Goal: Task Accomplishment & Management: Manage account settings

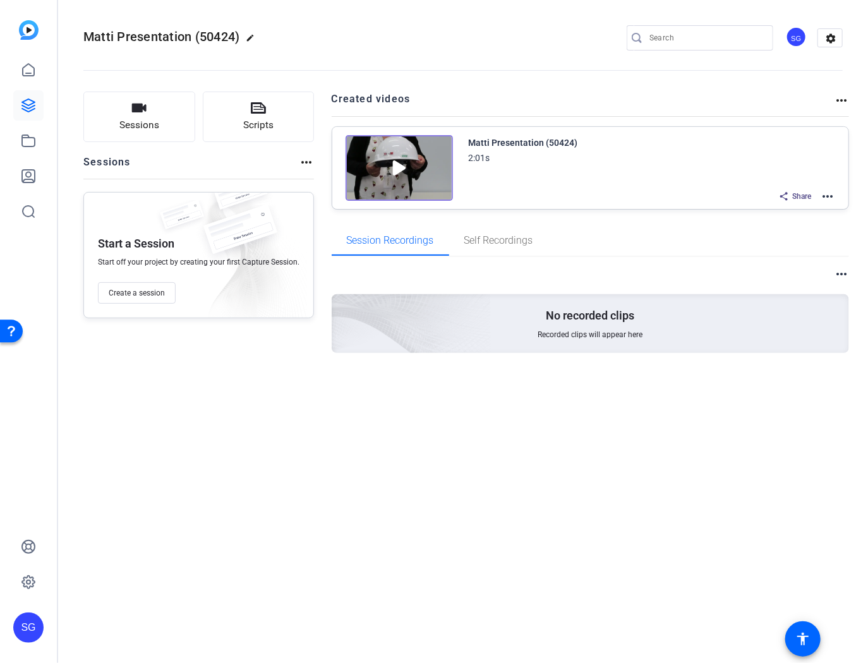
click at [591, 177] on div "Matti Presentation (50424) 2:01s Share more_horiz" at bounding box center [652, 170] width 367 height 70
click at [825, 195] on mat-icon "more_horiz" at bounding box center [827, 196] width 15 height 15
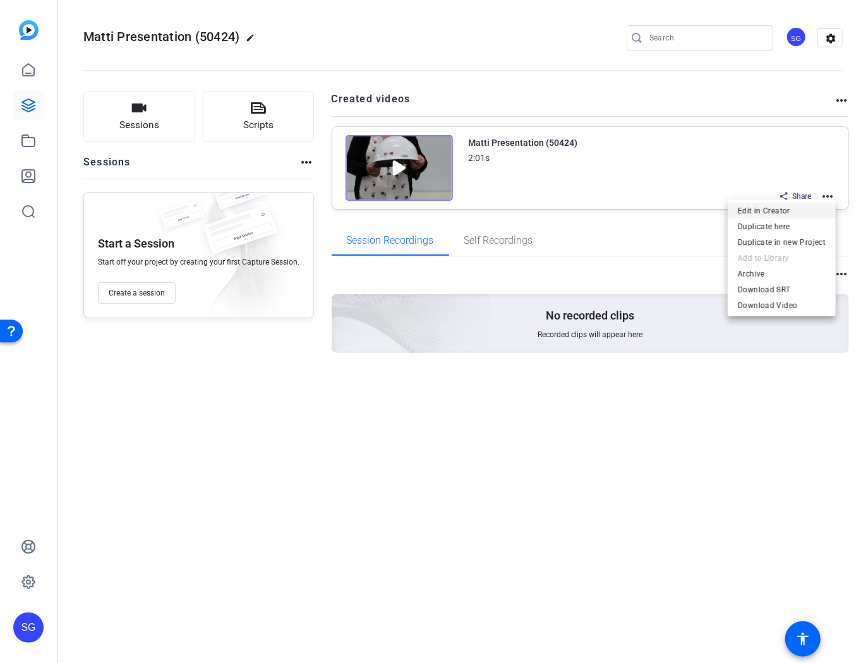
click at [780, 208] on span "Edit in Creator" at bounding box center [782, 210] width 88 height 15
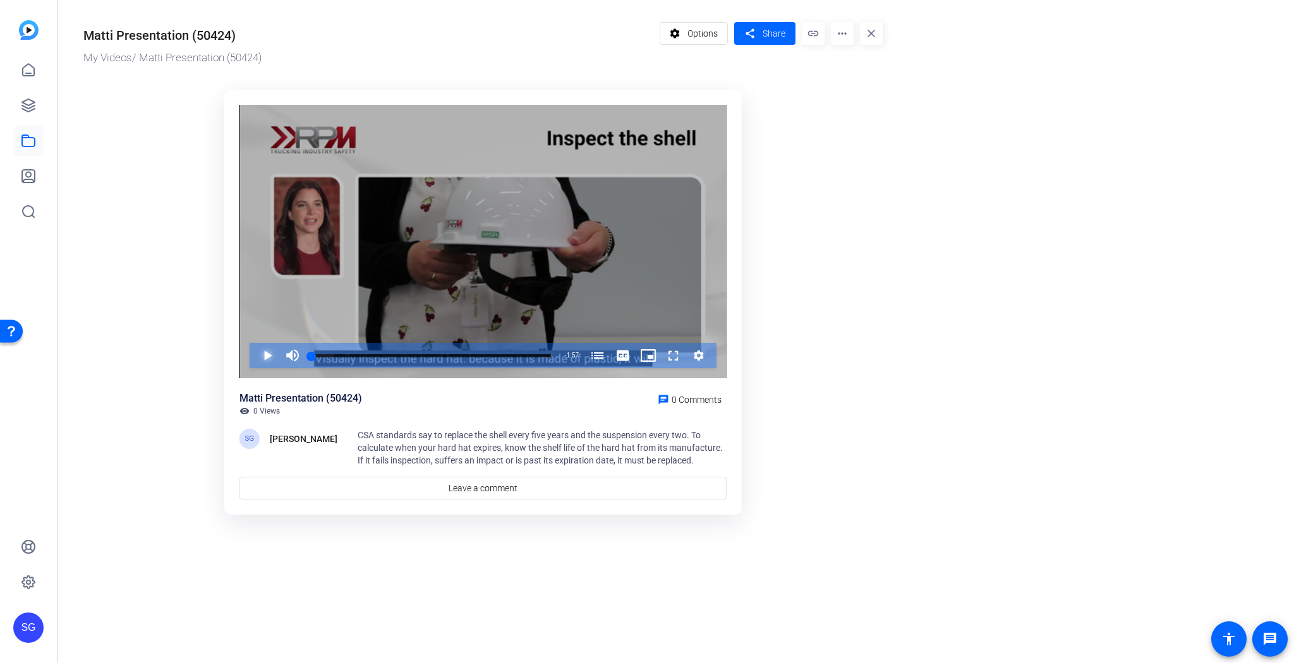
click at [255, 354] on span "Video Player" at bounding box center [255, 355] width 0 height 25
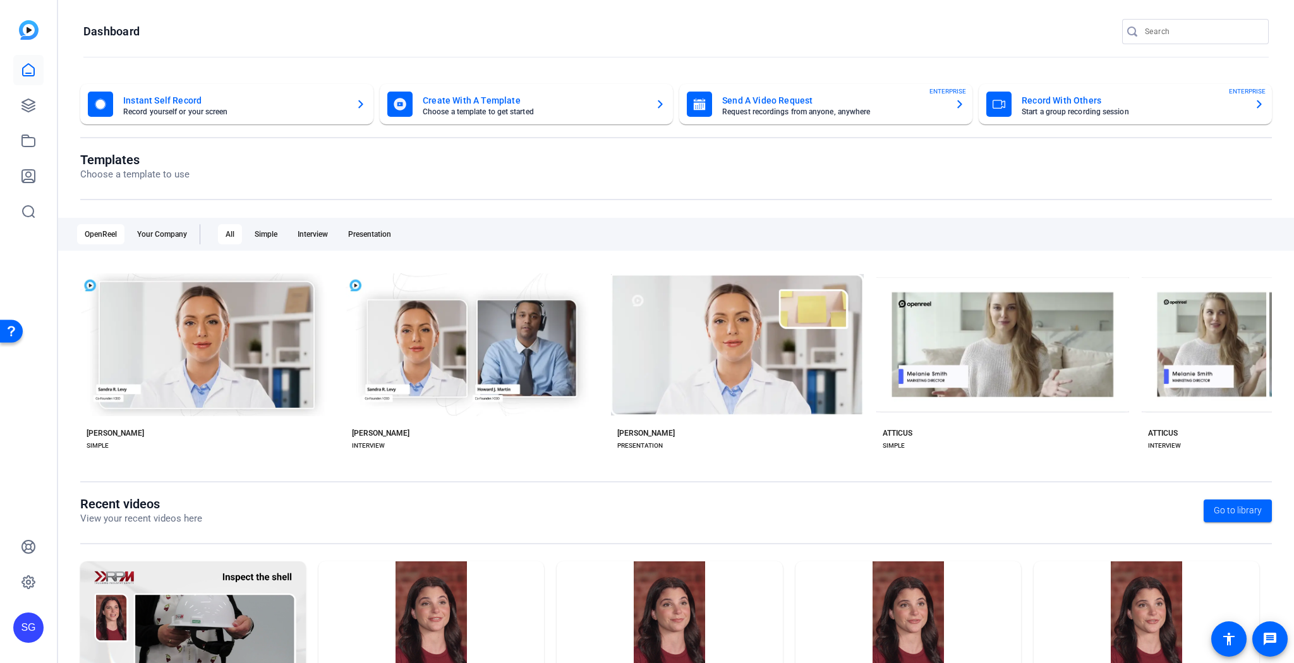
scroll to position [92, 0]
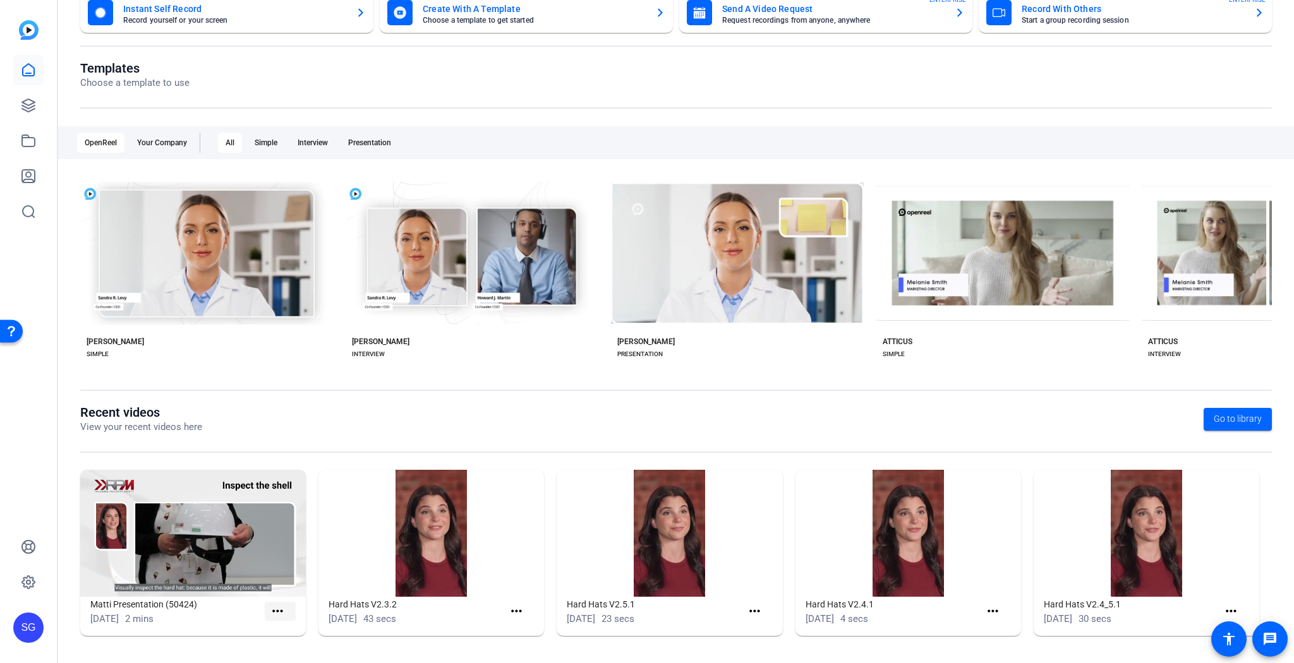
click at [275, 610] on mat-icon "more_horiz" at bounding box center [278, 612] width 16 height 16
click at [27, 104] on div at bounding box center [647, 331] width 1294 height 663
click at [28, 102] on icon at bounding box center [28, 105] width 15 height 15
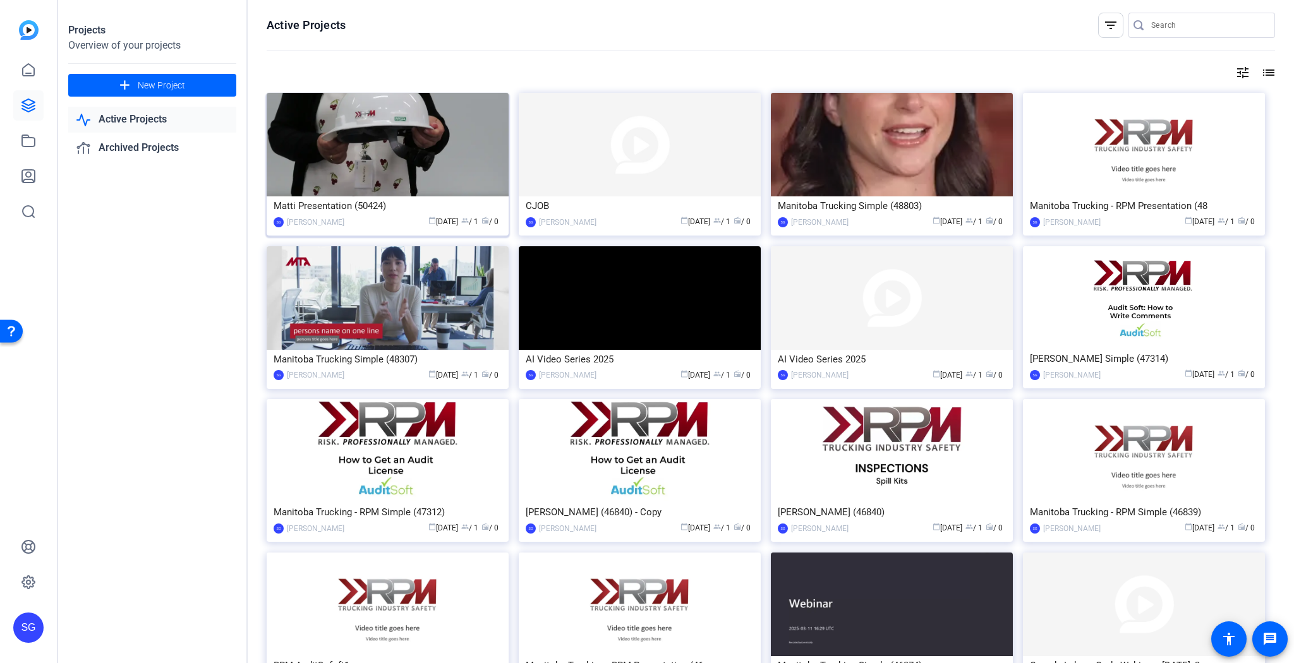
click at [461, 127] on img at bounding box center [388, 145] width 242 height 104
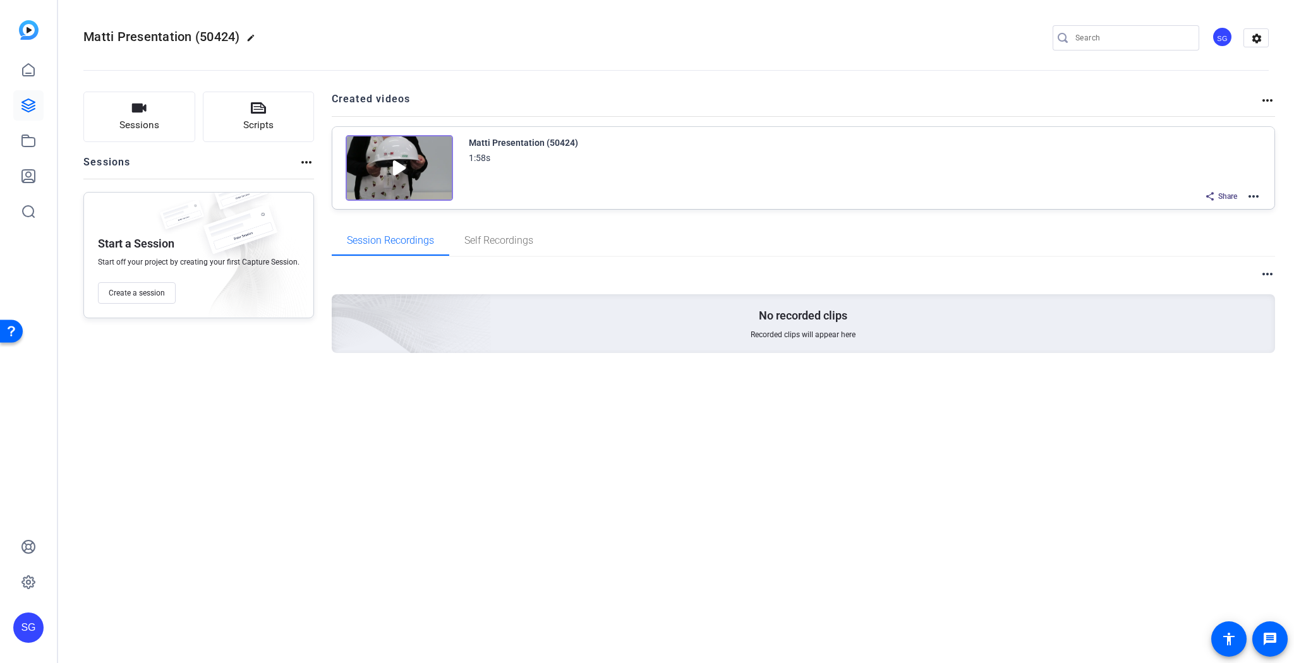
click at [1256, 195] on mat-icon "more_horiz" at bounding box center [1253, 196] width 15 height 15
click at [1203, 241] on span "Duplicate in new Project" at bounding box center [1208, 242] width 88 height 15
click at [26, 101] on icon at bounding box center [28, 105] width 15 height 15
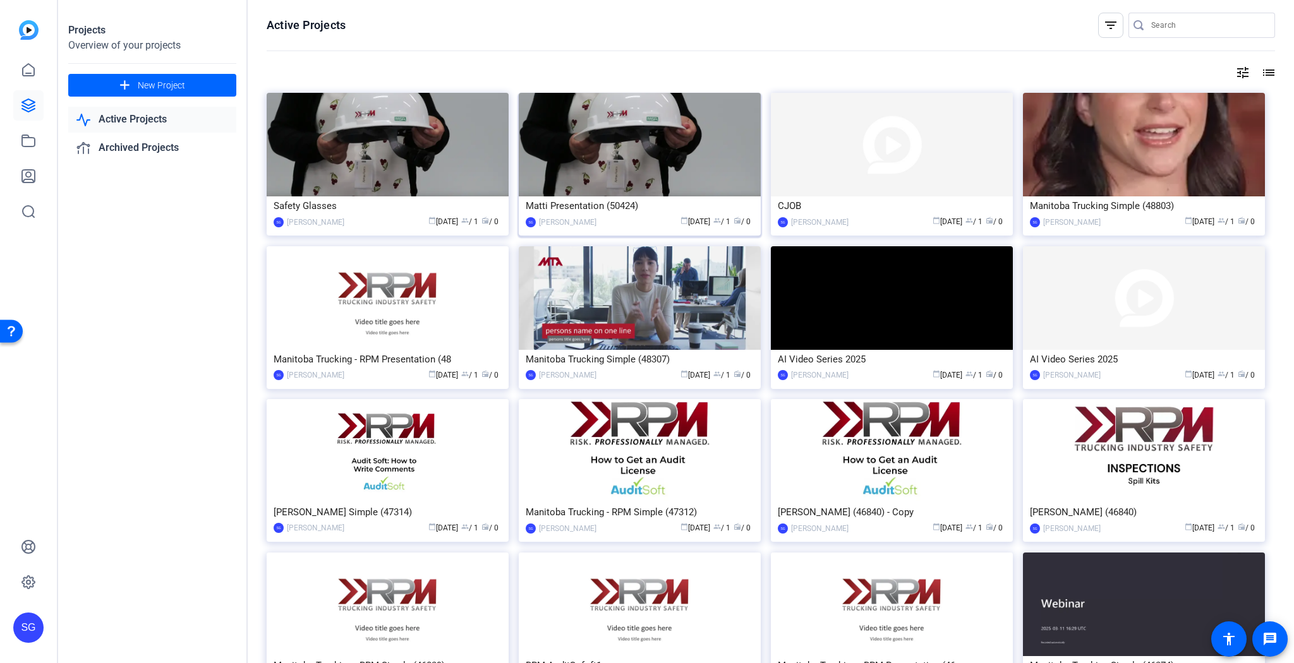
click at [630, 205] on div "Matti Presentation (50424)" at bounding box center [640, 206] width 228 height 19
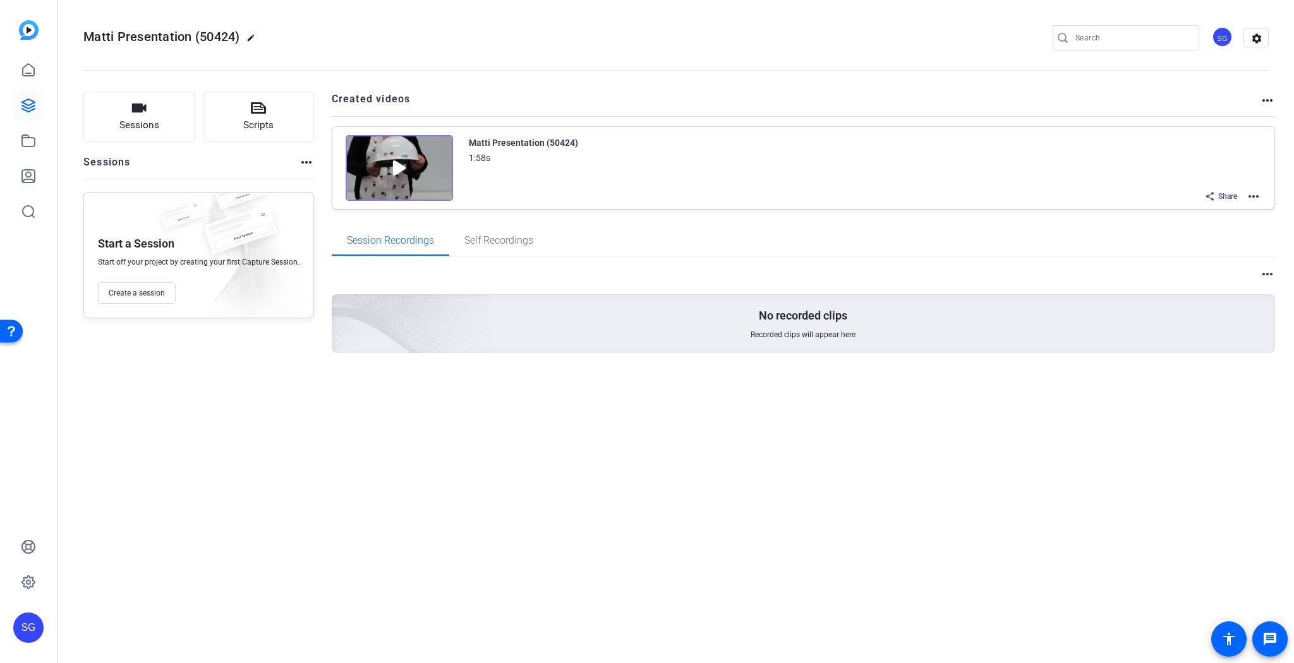
click at [250, 37] on mat-icon "edit" at bounding box center [253, 40] width 15 height 15
click at [167, 34] on input "Matti Presentation (50424)" at bounding box center [135, 37] width 83 height 15
type input "Hard Hats"
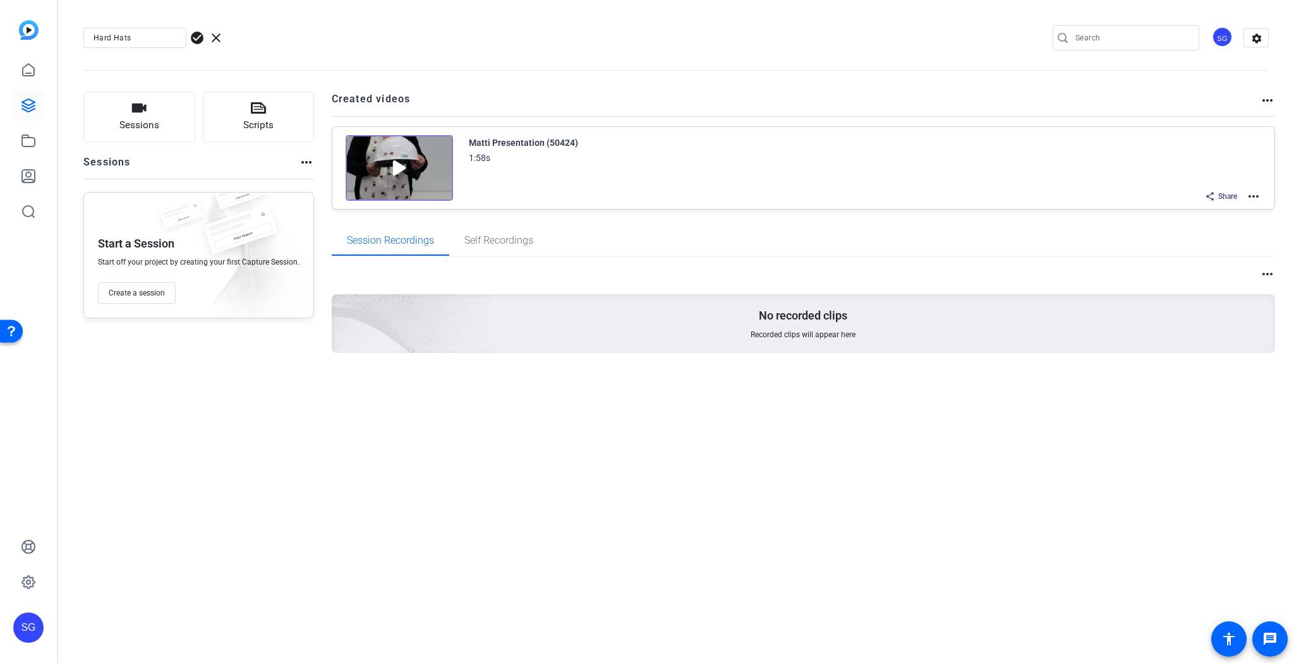
click at [198, 35] on span "check_circle" at bounding box center [197, 37] width 15 height 15
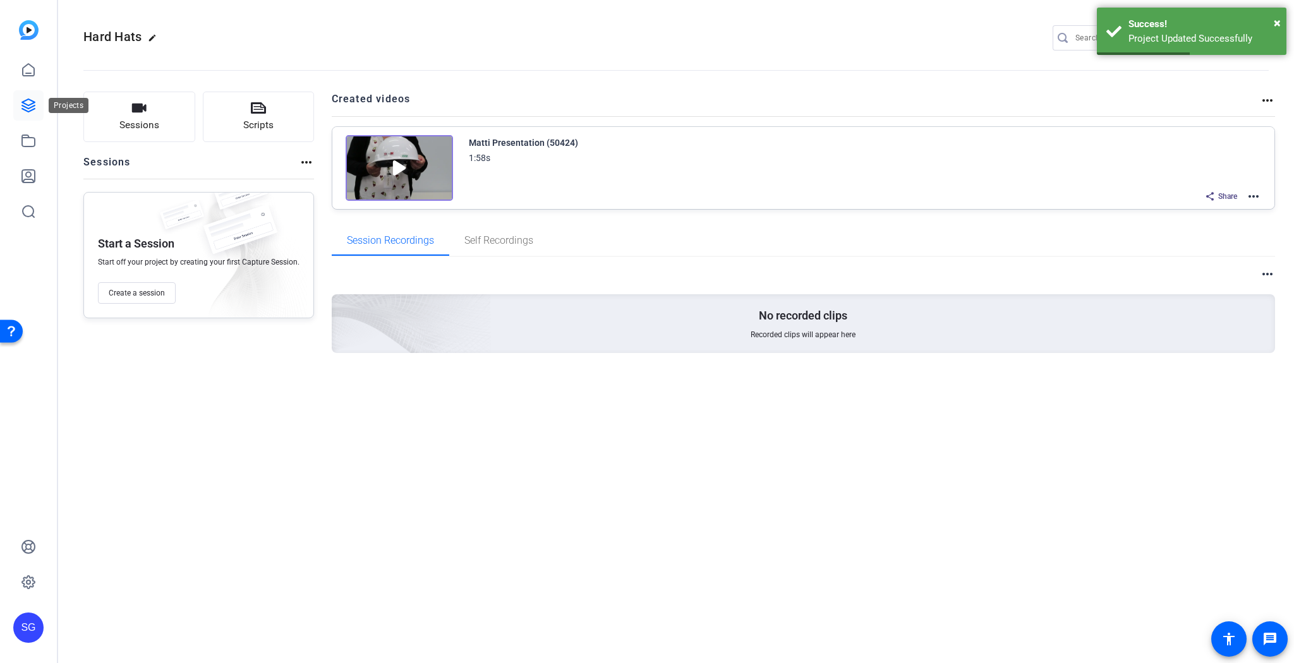
click at [27, 106] on icon at bounding box center [28, 105] width 15 height 15
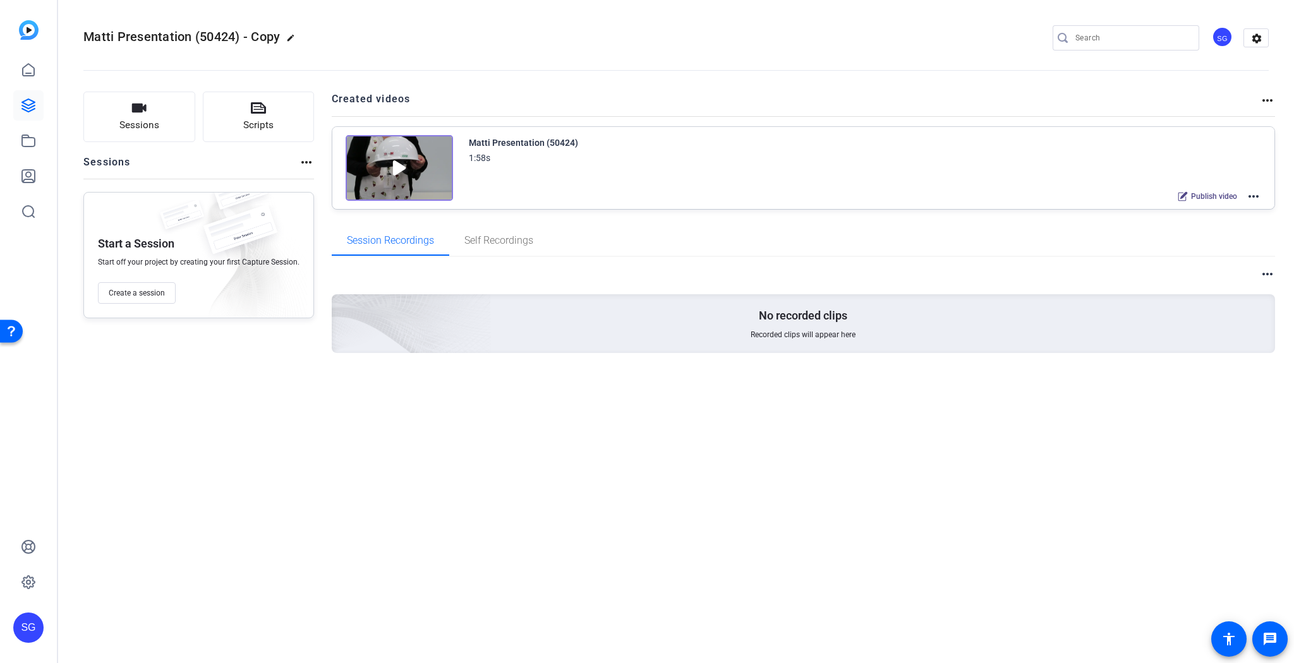
click at [290, 36] on mat-icon "edit" at bounding box center [293, 40] width 15 height 15
click at [215, 38] on span "clear" at bounding box center [216, 37] width 15 height 15
click at [287, 37] on mat-icon "edit" at bounding box center [293, 40] width 15 height 15
click at [180, 35] on div "Matti Presentation (50424) - Copy" at bounding box center [134, 38] width 103 height 20
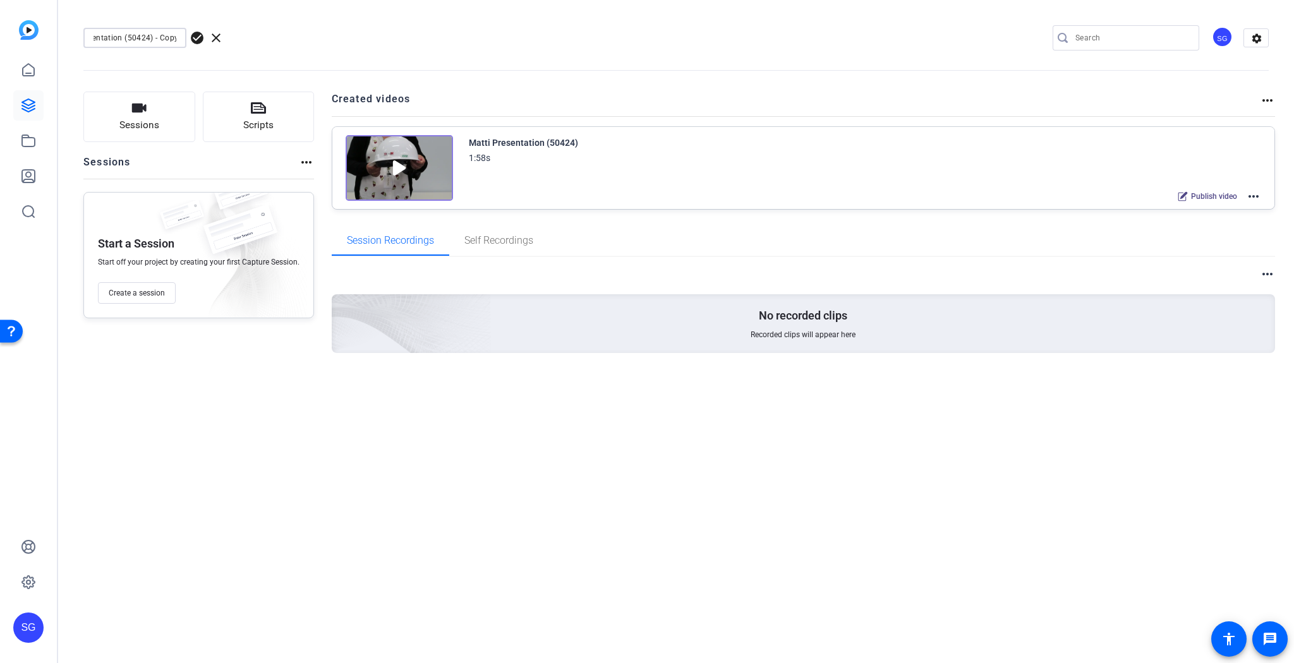
scroll to position [0, 39]
click at [163, 35] on input "Matti Presentation (50424) - Copy" at bounding box center [135, 37] width 83 height 15
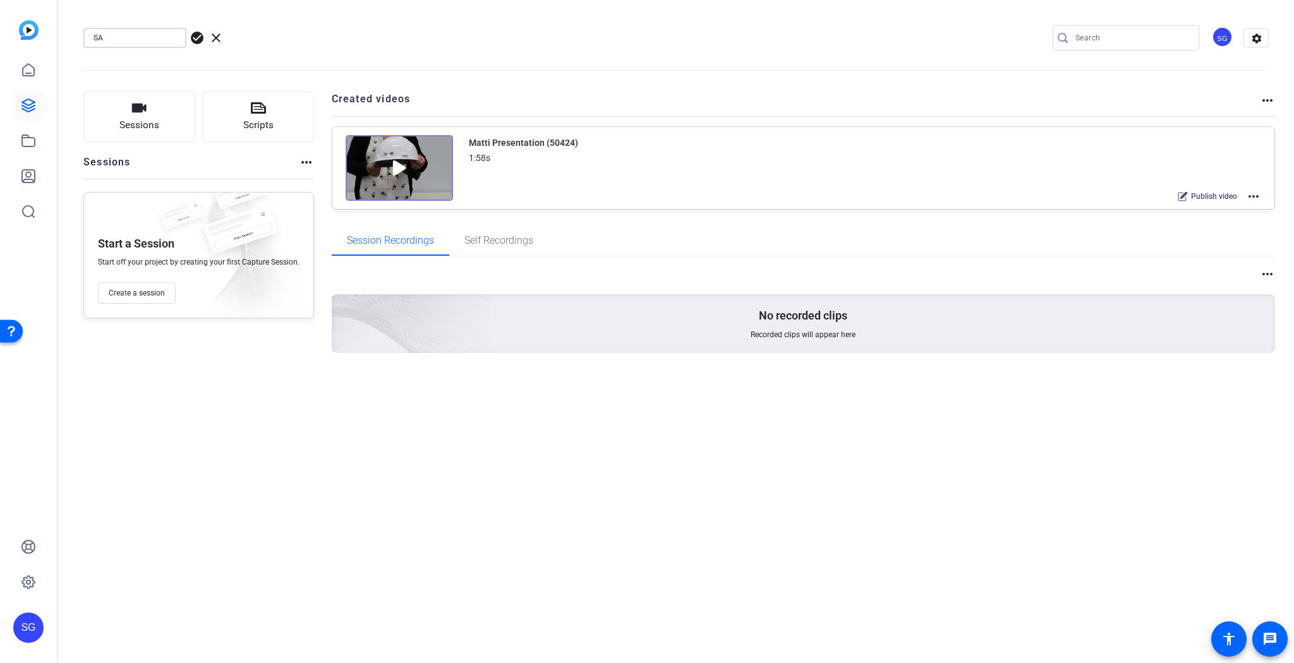
scroll to position [0, 0]
click at [104, 38] on input "SAfety Glasses" at bounding box center [135, 37] width 83 height 15
type input "Safety Glasses"
click at [200, 36] on span "check_circle" at bounding box center [197, 37] width 15 height 15
click at [1261, 193] on mat-icon "more_horiz" at bounding box center [1253, 196] width 15 height 15
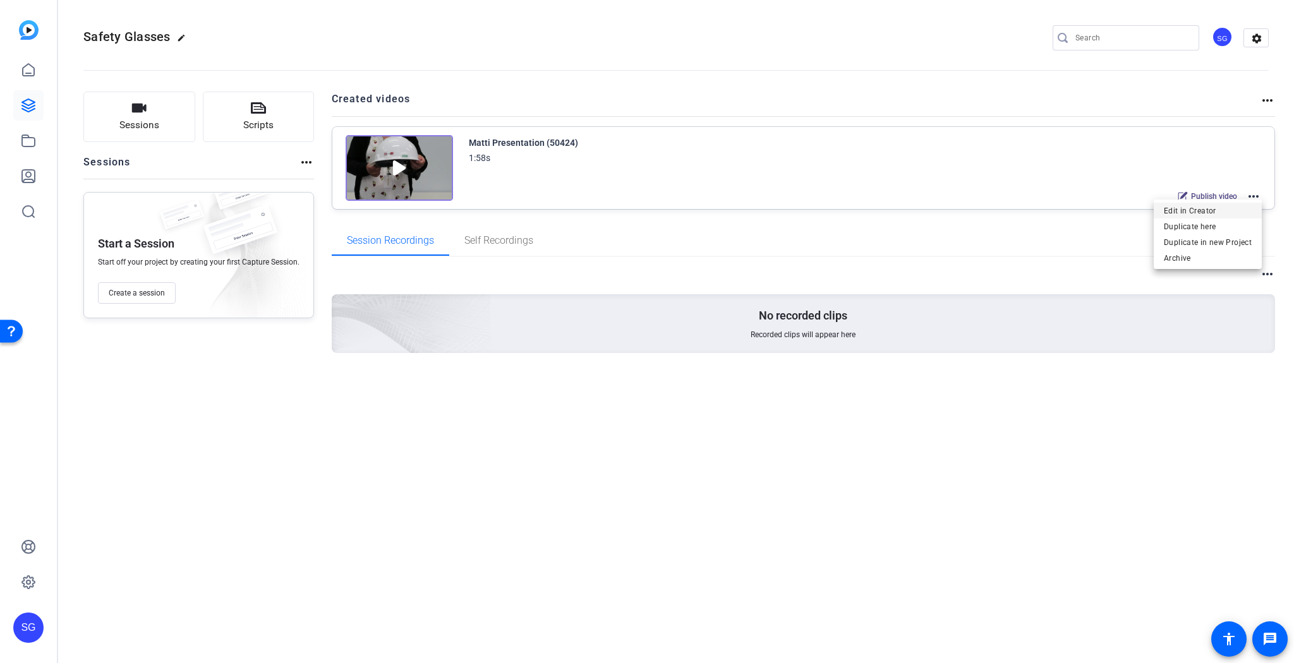
click at [1211, 209] on span "Edit in Creator" at bounding box center [1208, 210] width 88 height 15
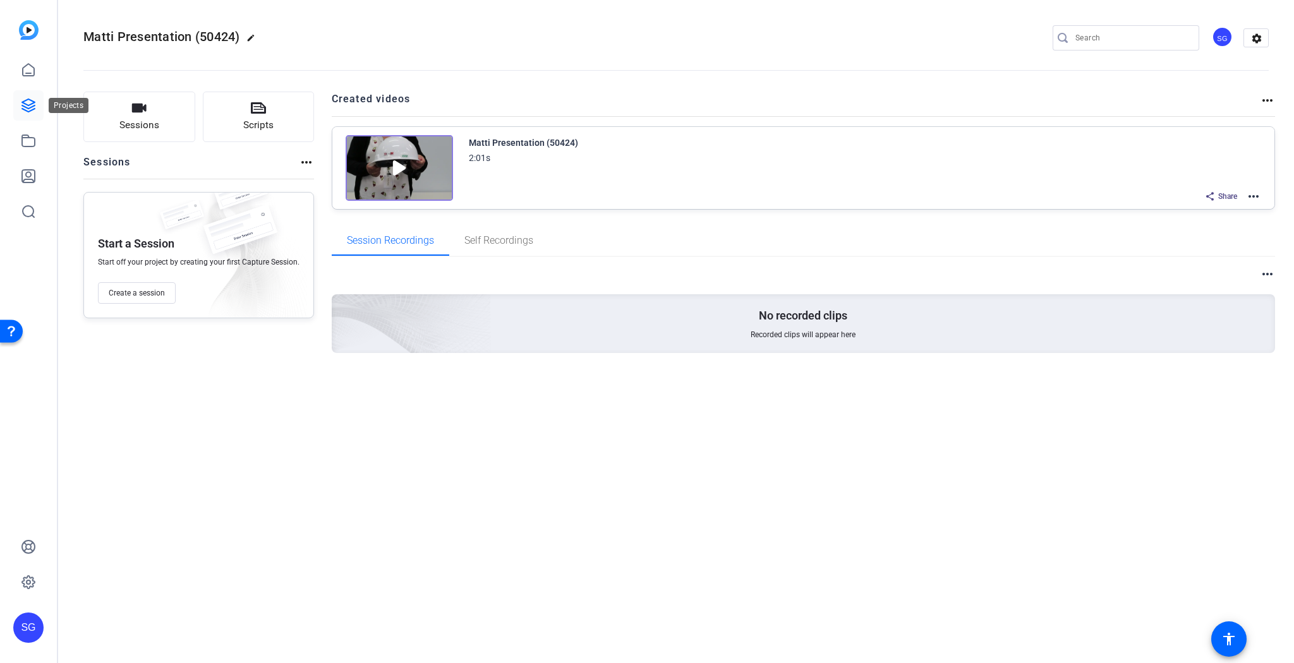
click at [31, 101] on icon at bounding box center [28, 105] width 15 height 15
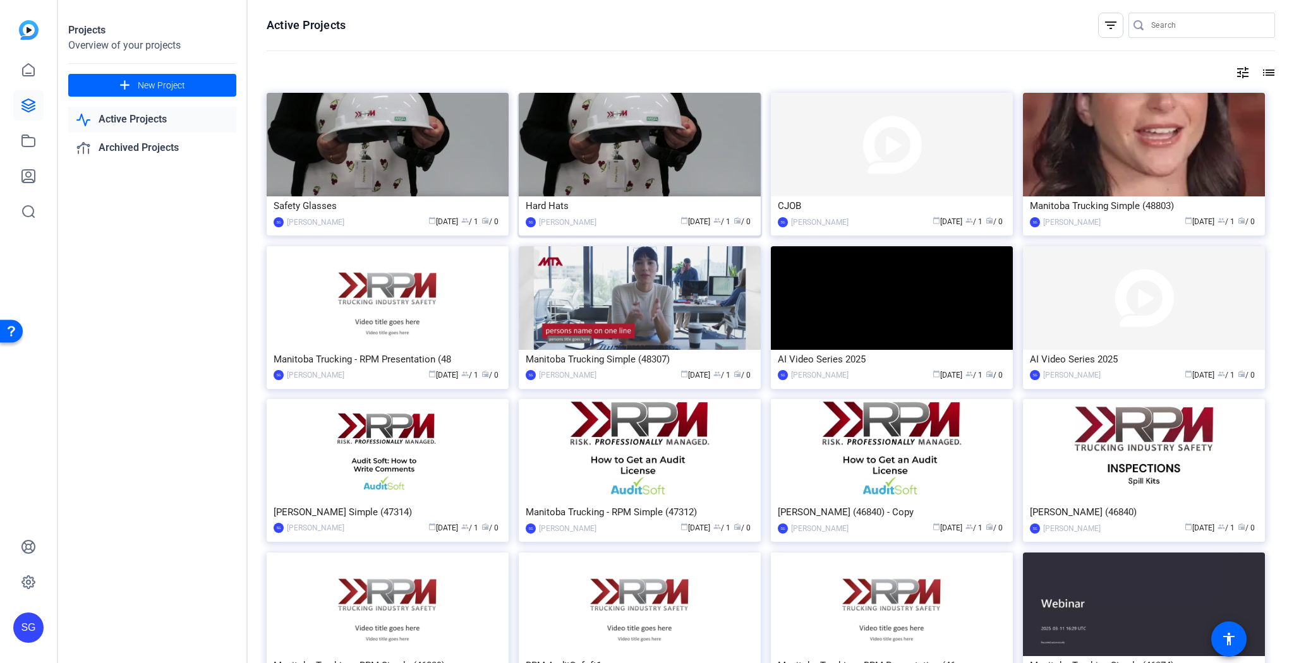
click at [666, 143] on img at bounding box center [640, 145] width 242 height 104
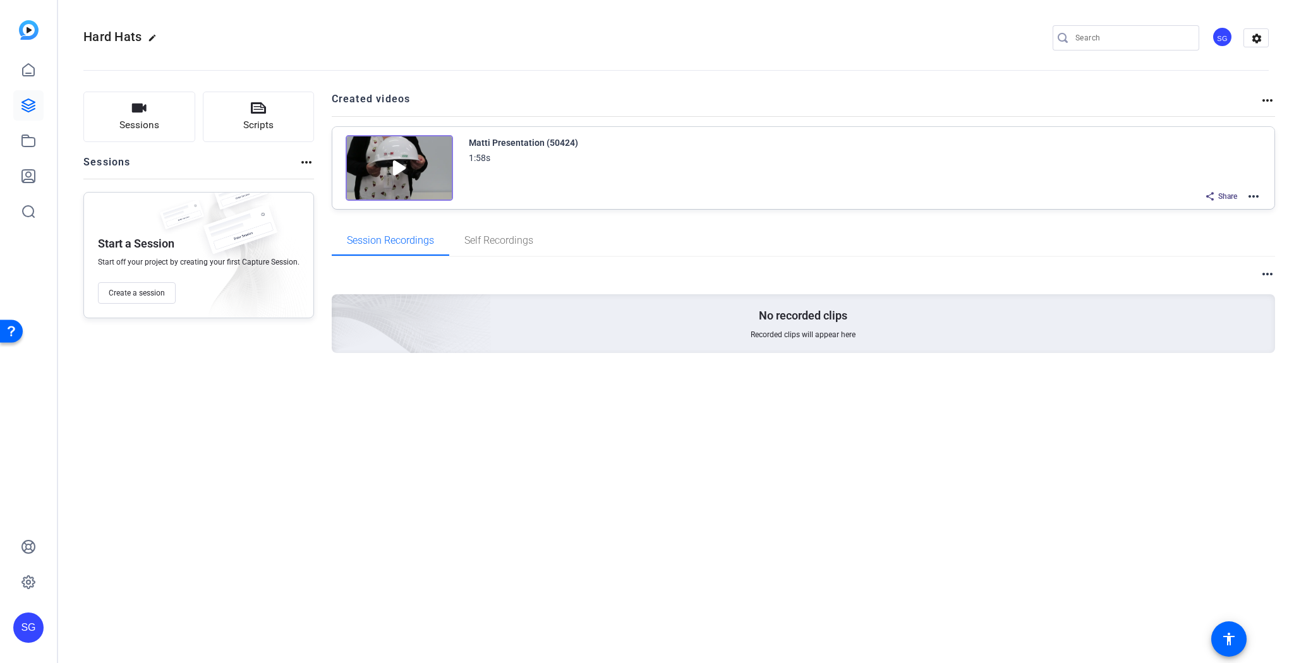
click at [1257, 191] on mat-icon "more_horiz" at bounding box center [1253, 196] width 15 height 15
click at [1207, 210] on span "Edit in Creator" at bounding box center [1208, 210] width 88 height 15
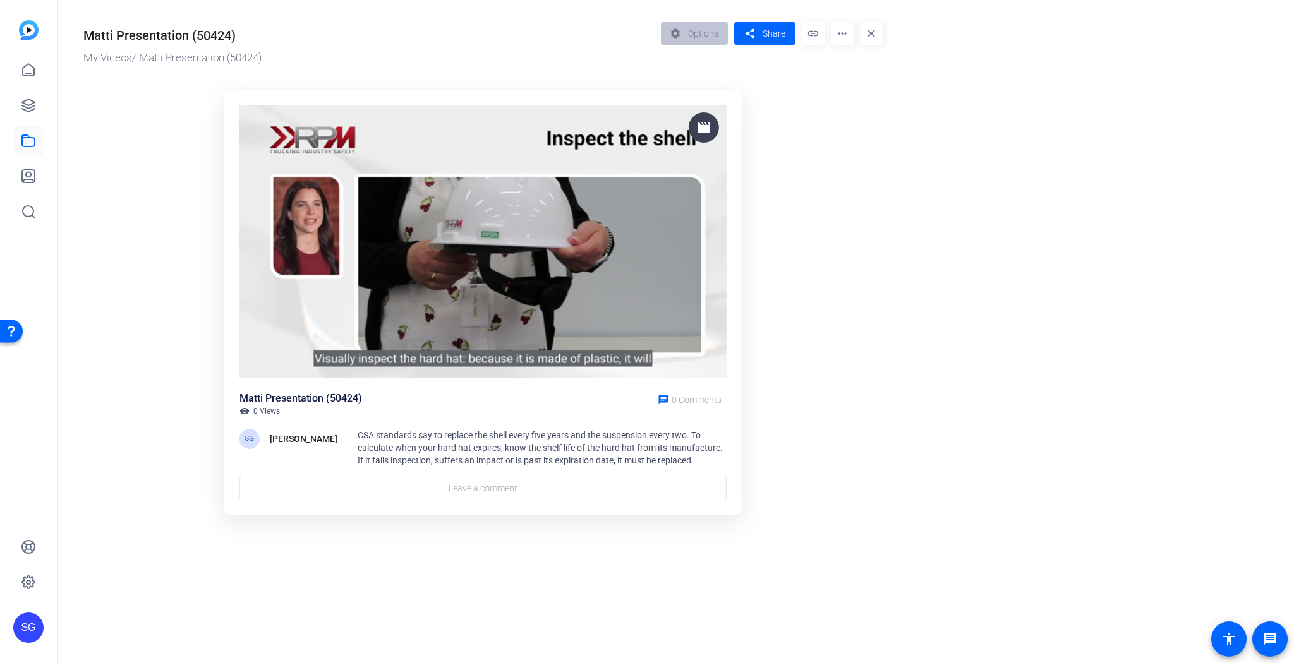
click at [953, 107] on or-hosting-video-details "Matti Presentation (50424) My Videos / Matti Presentation (50424) settings Opti…" at bounding box center [673, 267] width 1230 height 534
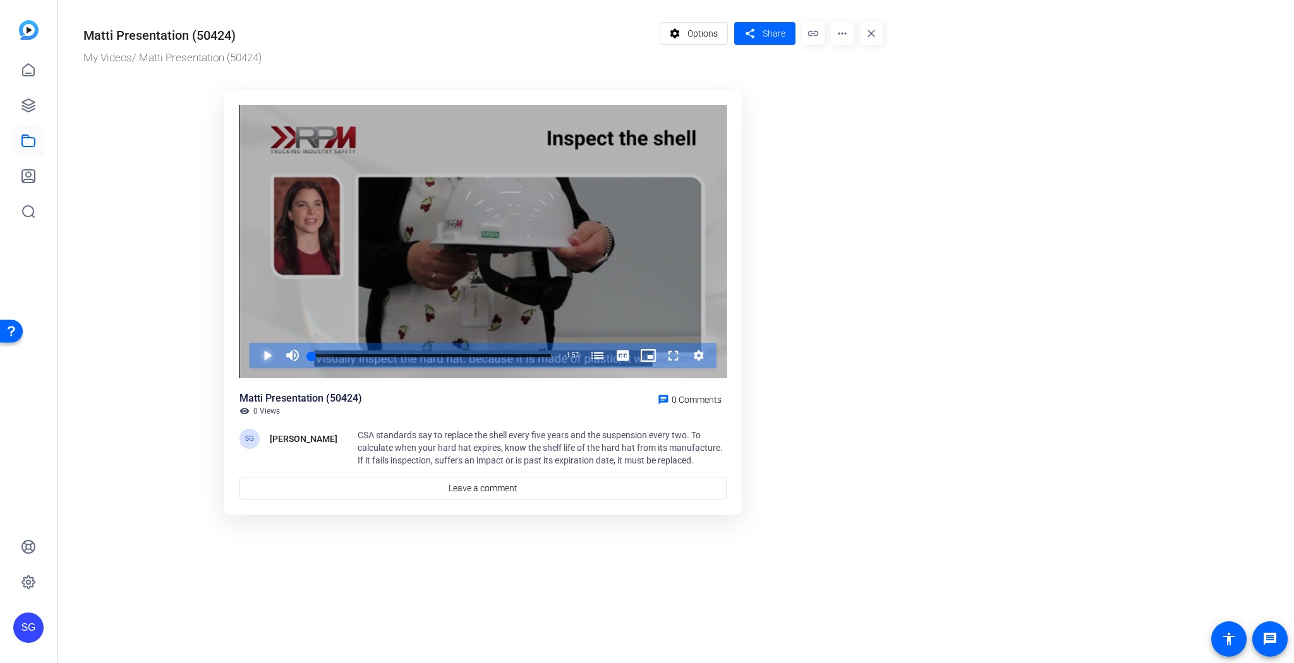
click at [255, 354] on span "Video Player" at bounding box center [255, 355] width 0 height 25
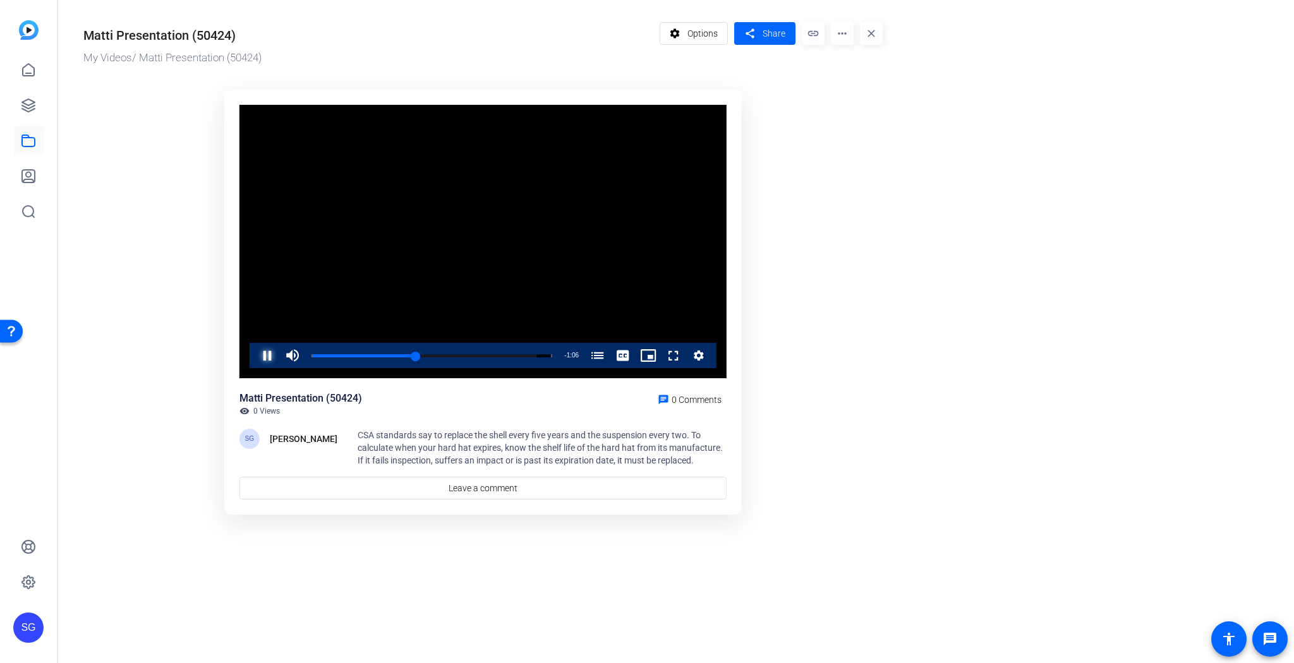
click at [255, 354] on span "Video Player" at bounding box center [255, 355] width 0 height 25
click at [842, 32] on mat-icon "more_horiz" at bounding box center [842, 33] width 23 height 23
click at [868, 100] on span "Download" at bounding box center [867, 103] width 52 height 15
